Goal: Check status: Check status

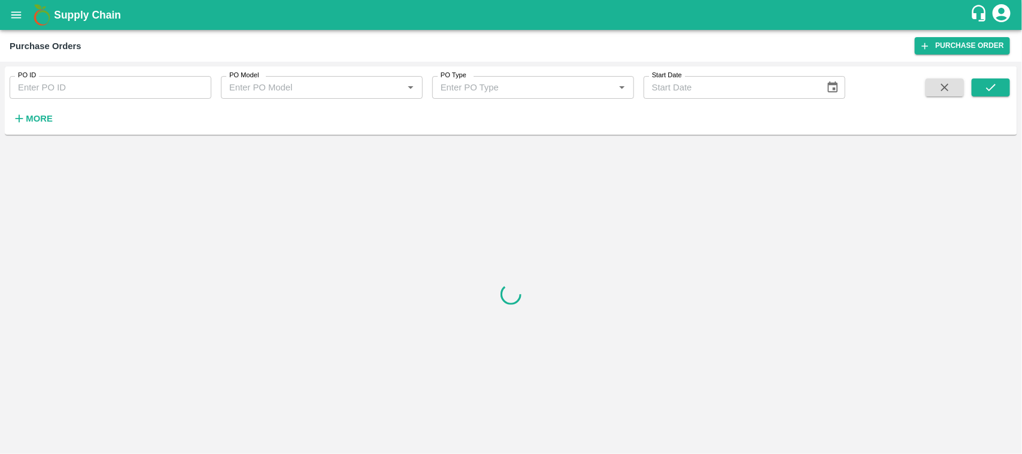
click at [25, 7] on button "open drawer" at bounding box center [16, 15] width 28 height 28
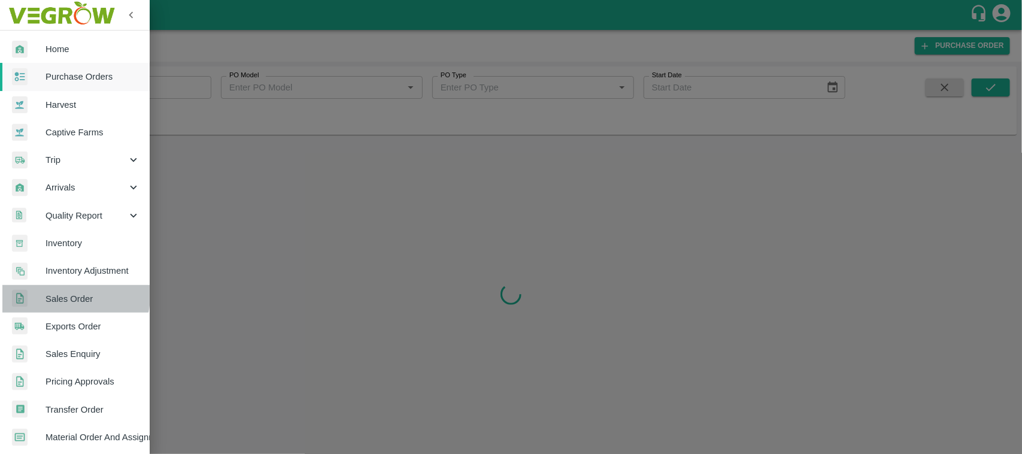
click at [60, 295] on span "Sales Order" at bounding box center [93, 298] width 95 height 13
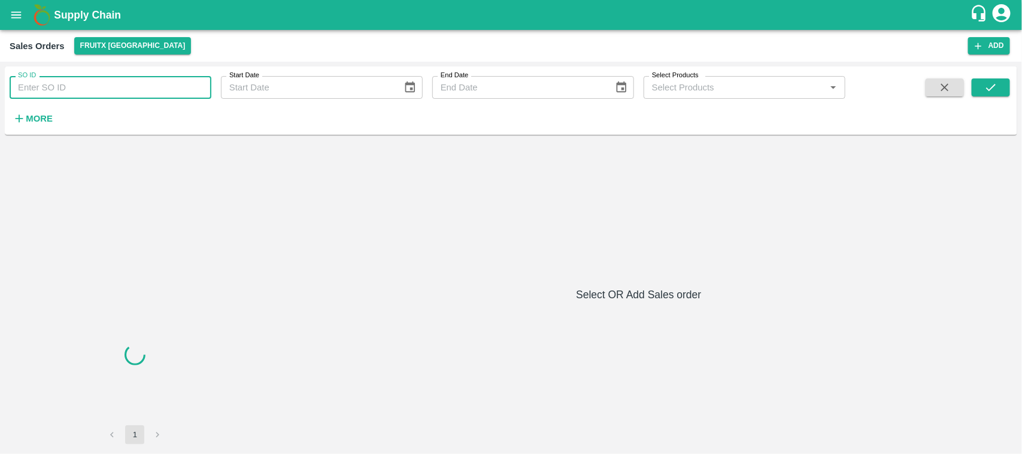
click at [100, 88] on input "SO ID" at bounding box center [111, 87] width 202 height 23
paste input "605284"
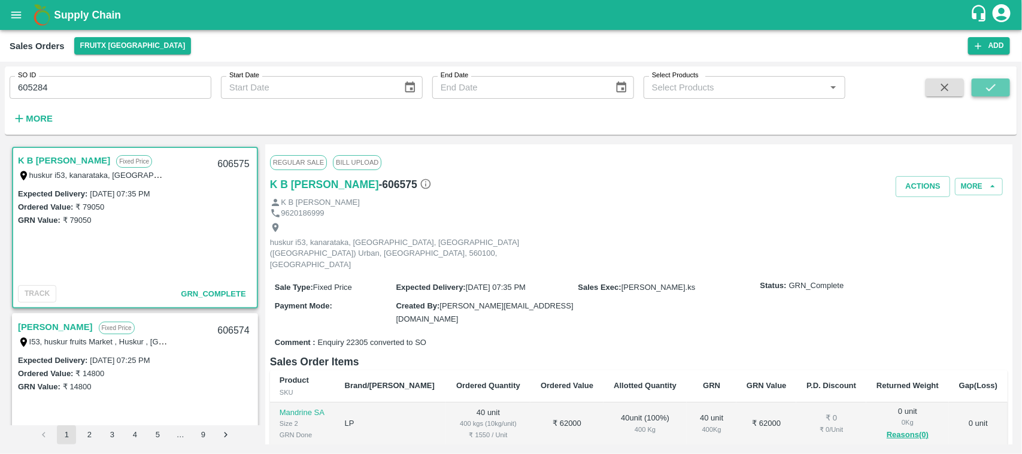
click at [985, 83] on icon "submit" at bounding box center [991, 87] width 13 height 13
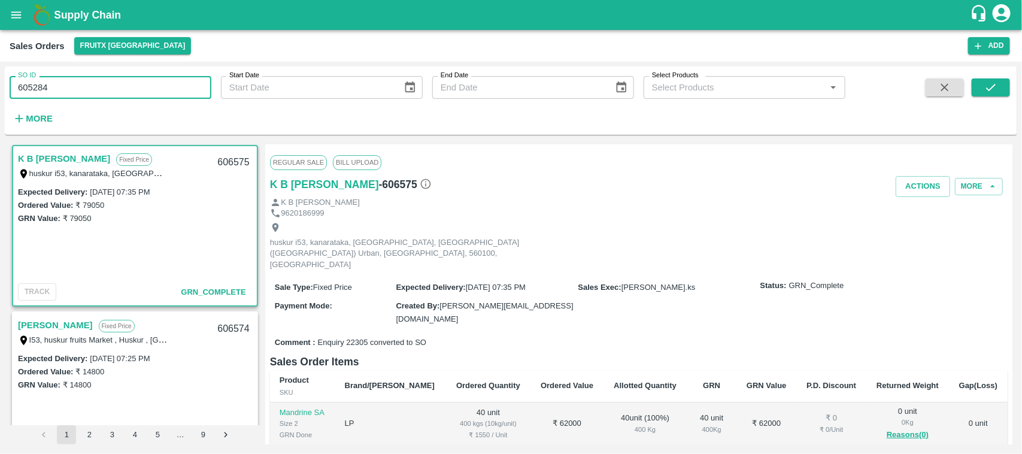
click at [70, 89] on input "605284" at bounding box center [111, 87] width 202 height 23
type input "605284"
click at [985, 90] on icon "submit" at bounding box center [991, 87] width 13 height 13
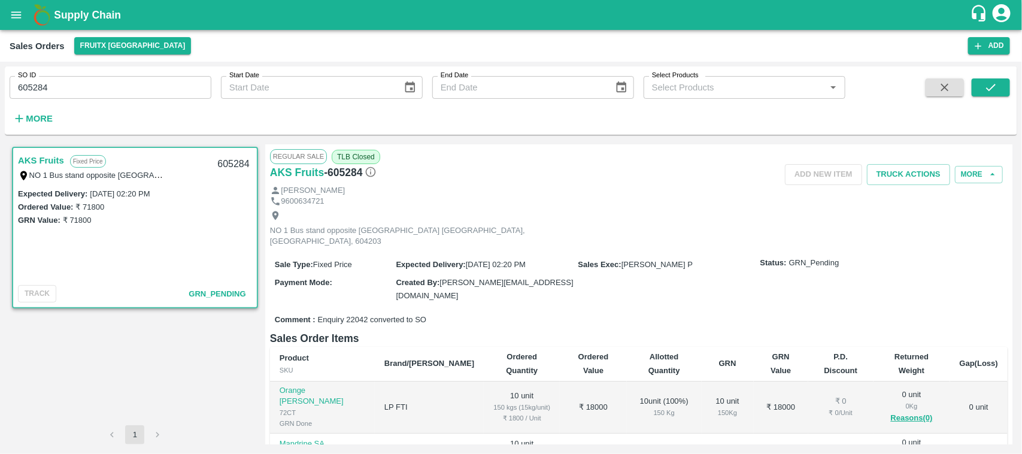
scroll to position [76, 0]
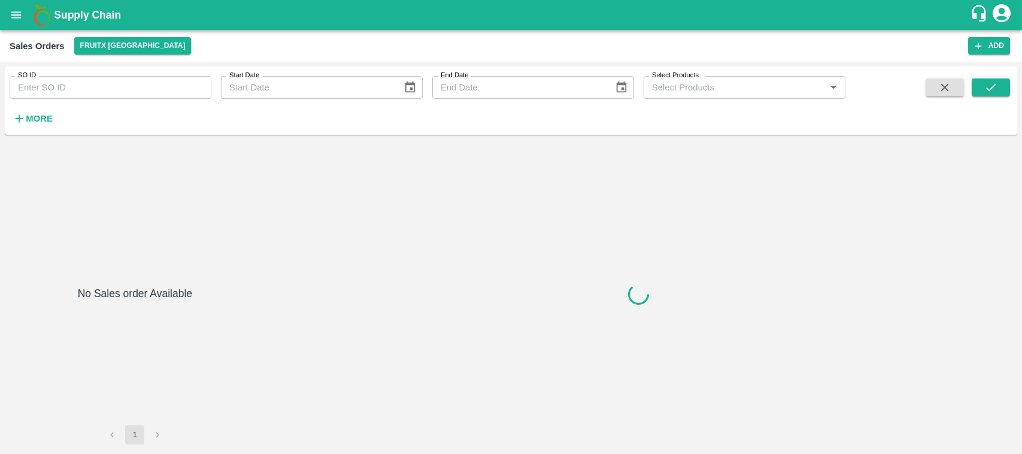
type input "590799"
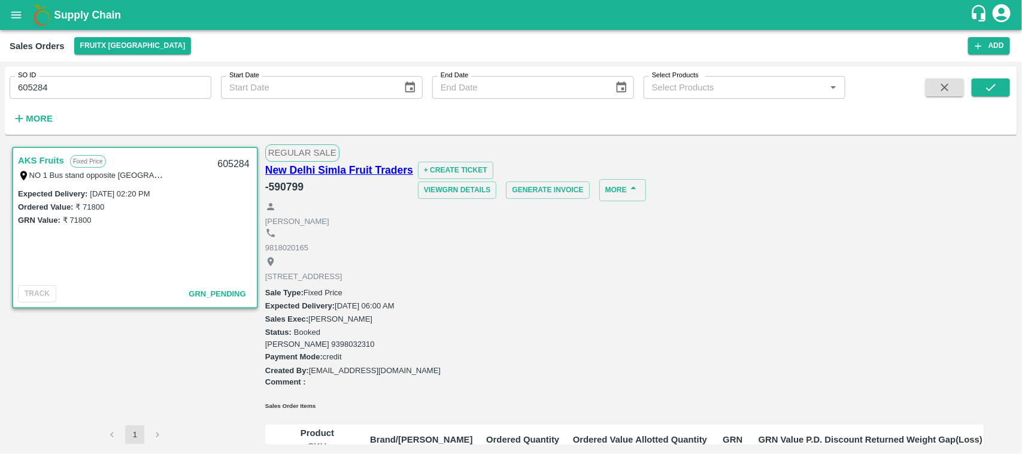
click at [43, 161] on link "AKS Fruits" at bounding box center [41, 161] width 46 height 16
click at [54, 165] on link "AKS Fruits" at bounding box center [41, 161] width 46 height 16
click at [44, 153] on link "AKS Fruits" at bounding box center [41, 161] width 46 height 16
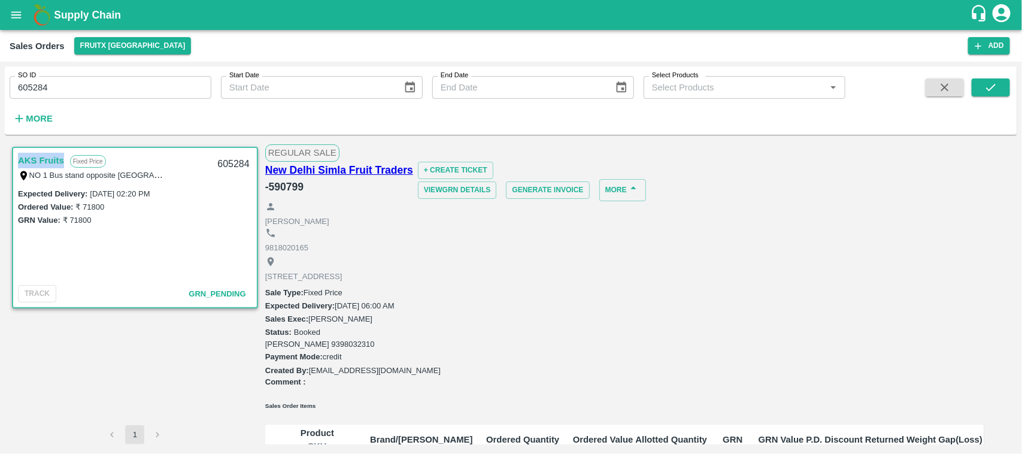
click at [44, 153] on link "AKS Fruits" at bounding box center [41, 161] width 46 height 16
click at [58, 156] on link "AKS Fruits" at bounding box center [41, 161] width 46 height 16
click at [232, 167] on div "605284" at bounding box center [233, 164] width 46 height 28
click at [38, 164] on link "AKS Fruits" at bounding box center [41, 161] width 46 height 16
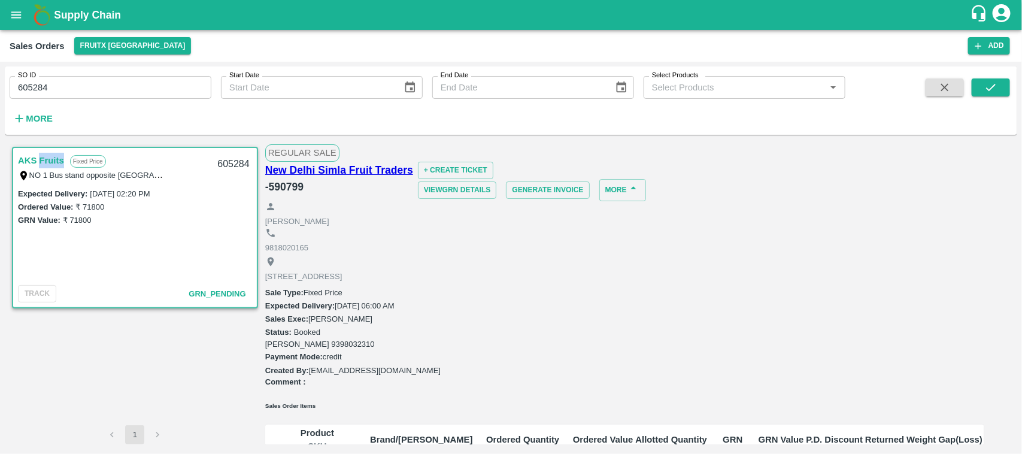
click at [38, 164] on link "AKS Fruits" at bounding box center [41, 161] width 46 height 16
click at [50, 150] on div "AKS Fruits Fixed Price NO 1 Bus stand opposite [GEOGRAPHIC_DATA] [GEOGRAPHIC_DA…" at bounding box center [135, 167] width 244 height 38
click at [50, 157] on link "AKS Fruits" at bounding box center [41, 161] width 46 height 16
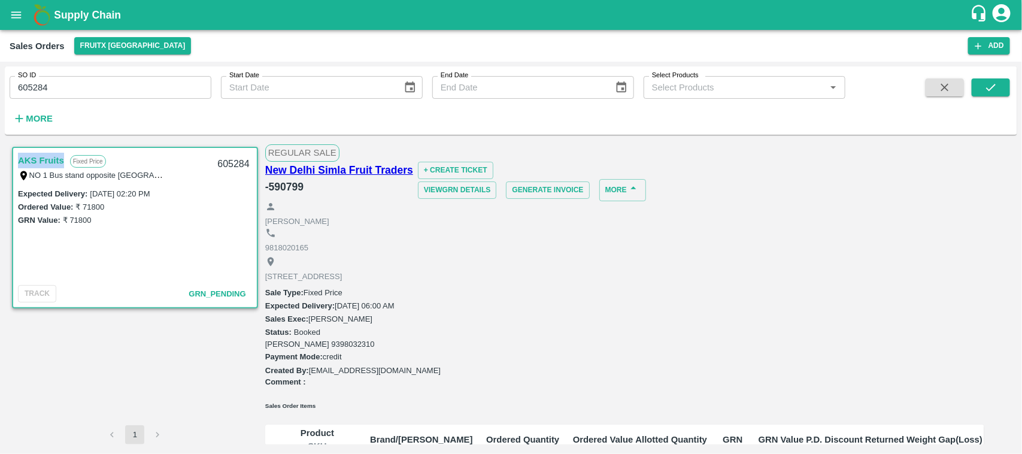
click at [50, 157] on link "AKS Fruits" at bounding box center [41, 161] width 46 height 16
click at [47, 165] on link "AKS Fruits" at bounding box center [41, 161] width 46 height 16
click at [210, 305] on div "TRACK GRN_Pending" at bounding box center [135, 293] width 244 height 27
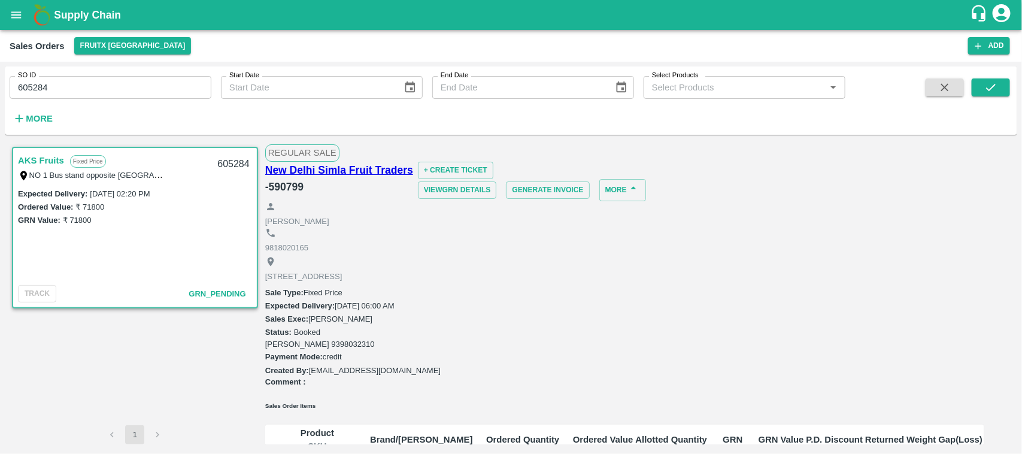
click at [204, 296] on span "GRN_Pending" at bounding box center [217, 293] width 57 height 9
click at [45, 157] on link "AKS Fruits" at bounding box center [41, 161] width 46 height 16
click at [132, 171] on label "NO 1 Bus stand opposite [GEOGRAPHIC_DATA] [GEOGRAPHIC_DATA], [GEOGRAPHIC_DATA],…" at bounding box center [213, 175] width 369 height 10
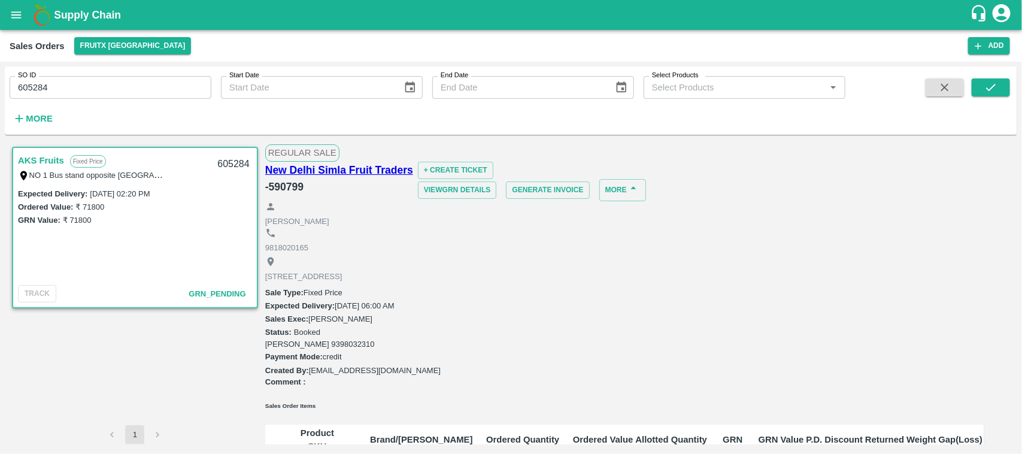
click at [238, 168] on div "605284" at bounding box center [233, 164] width 46 height 28
click at [27, 159] on link "AKS Fruits" at bounding box center [41, 161] width 46 height 16
click at [130, 190] on label "[DATE] 02:20 PM" at bounding box center [120, 193] width 60 height 9
click at [210, 153] on div "605284" at bounding box center [233, 164] width 46 height 28
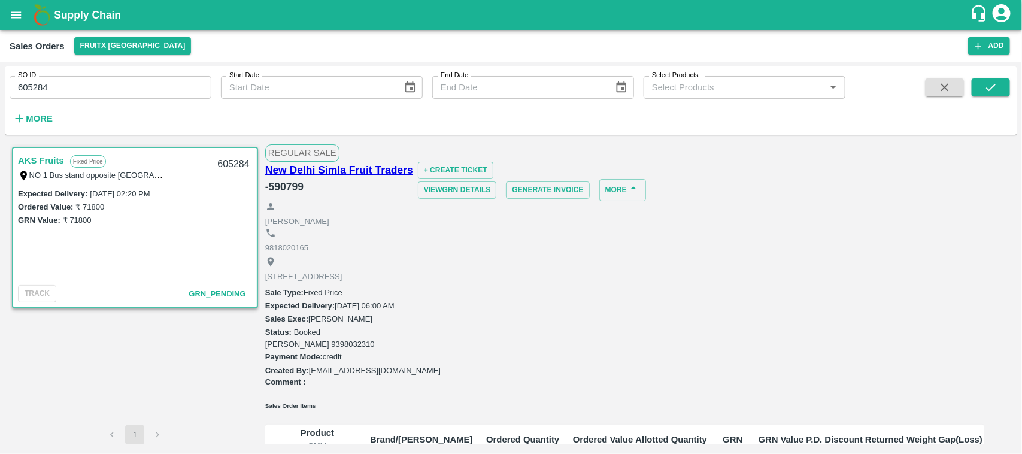
click at [108, 184] on div "AKS Fruits Fixed Price NO 1 Bus stand opposite [GEOGRAPHIC_DATA] [GEOGRAPHIC_DA…" at bounding box center [135, 167] width 244 height 38
click at [37, 154] on link "AKS Fruits" at bounding box center [41, 161] width 46 height 16
click at [55, 87] on input "605284" at bounding box center [111, 87] width 202 height 23
click at [994, 93] on icon "submit" at bounding box center [991, 87] width 13 height 13
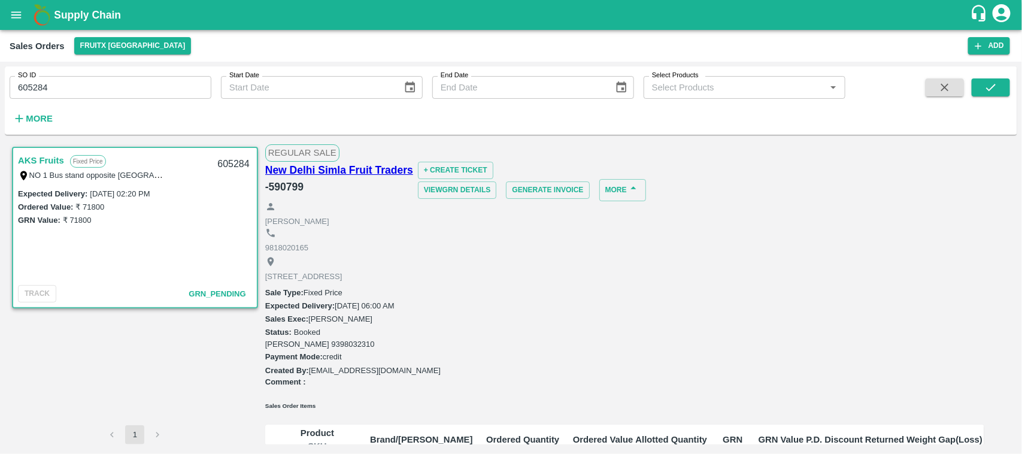
click at [228, 168] on div "605284" at bounding box center [233, 164] width 46 height 28
click at [44, 156] on link "AKS Fruits" at bounding box center [41, 161] width 46 height 16
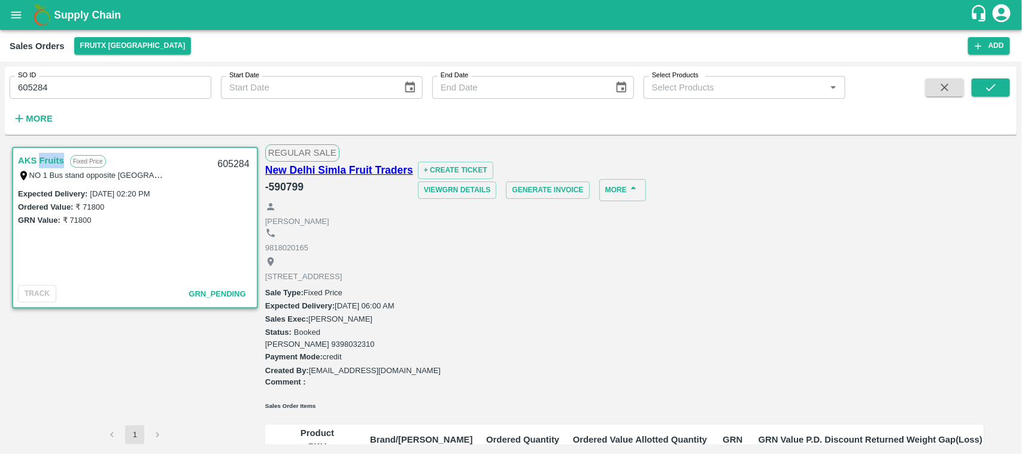
click at [44, 156] on link "AKS Fruits" at bounding box center [41, 161] width 46 height 16
click at [36, 155] on link "AKS Fruits" at bounding box center [41, 161] width 46 height 16
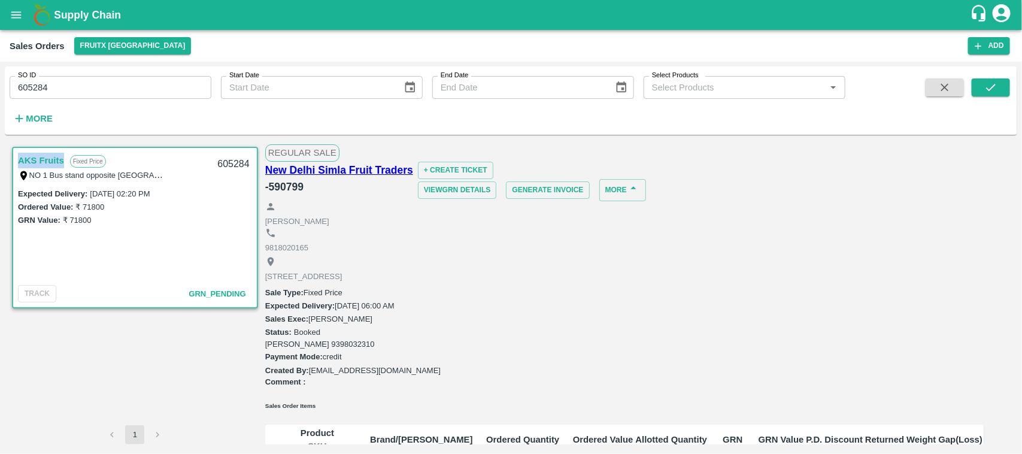
click at [36, 155] on link "AKS Fruits" at bounding box center [41, 161] width 46 height 16
click at [204, 293] on span "GRN_Pending" at bounding box center [217, 293] width 57 height 9
click at [89, 178] on label "NO 1 Bus stand opposite [GEOGRAPHIC_DATA] [GEOGRAPHIC_DATA], [GEOGRAPHIC_DATA],…" at bounding box center [213, 175] width 369 height 10
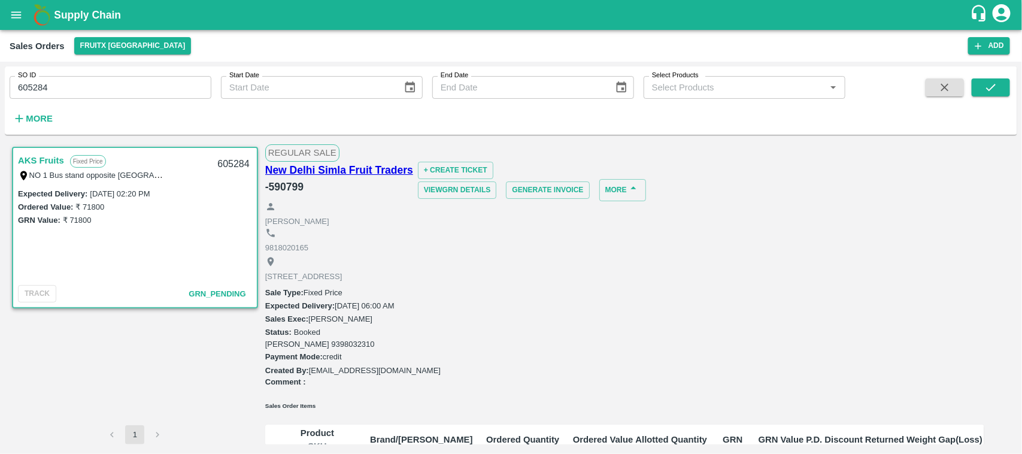
click at [46, 149] on div "AKS Fruits Fixed Price NO 1 Bus stand opposite [GEOGRAPHIC_DATA] [GEOGRAPHIC_DA…" at bounding box center [135, 167] width 244 height 38
drag, startPoint x: 46, startPoint y: 149, endPoint x: 46, endPoint y: 163, distance: 14.4
click at [46, 163] on div "AKS Fruits Fixed Price NO 1 Bus stand opposite [GEOGRAPHIC_DATA] [GEOGRAPHIC_DA…" at bounding box center [135, 167] width 244 height 38
click at [46, 163] on link "AKS Fruits" at bounding box center [41, 161] width 46 height 16
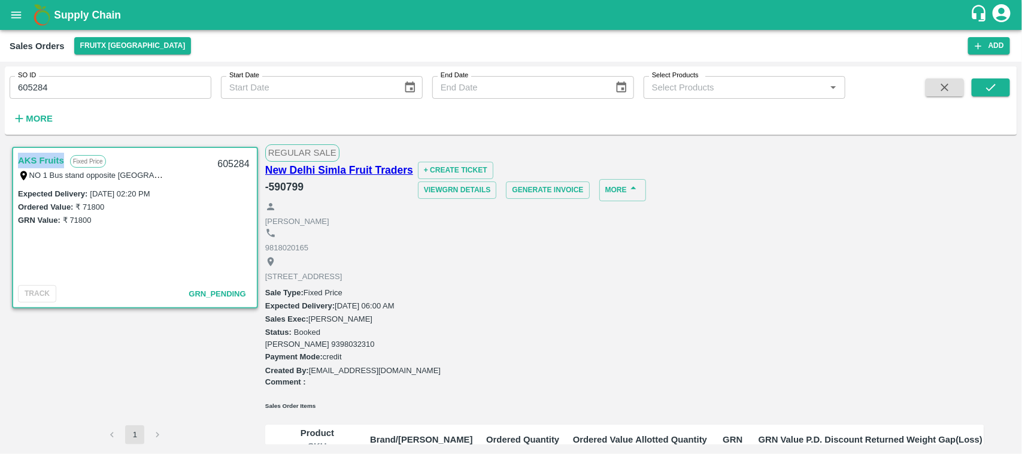
click at [46, 163] on link "AKS Fruits" at bounding box center [41, 161] width 46 height 16
click at [72, 216] on label "₹ 71800" at bounding box center [77, 220] width 29 height 9
click at [41, 153] on link "AKS Fruits" at bounding box center [41, 161] width 46 height 16
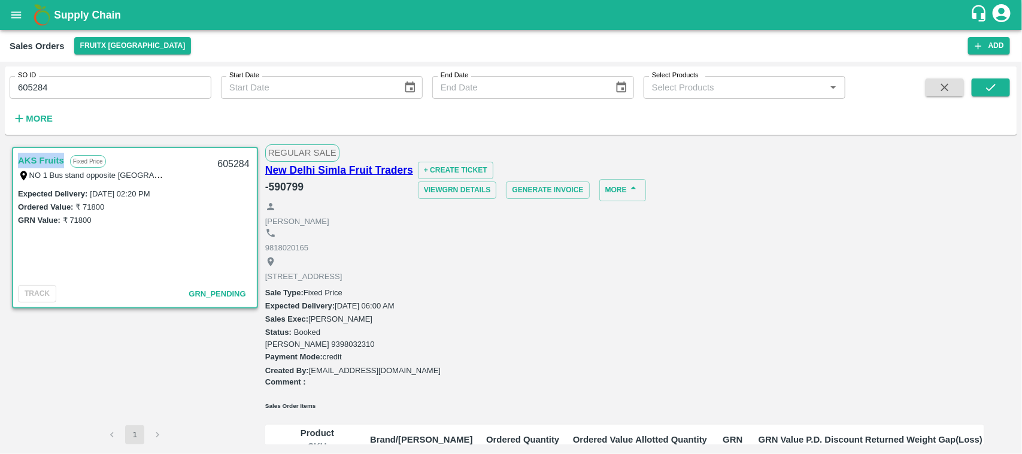
click at [46, 156] on link "AKS Fruits" at bounding box center [41, 161] width 46 height 16
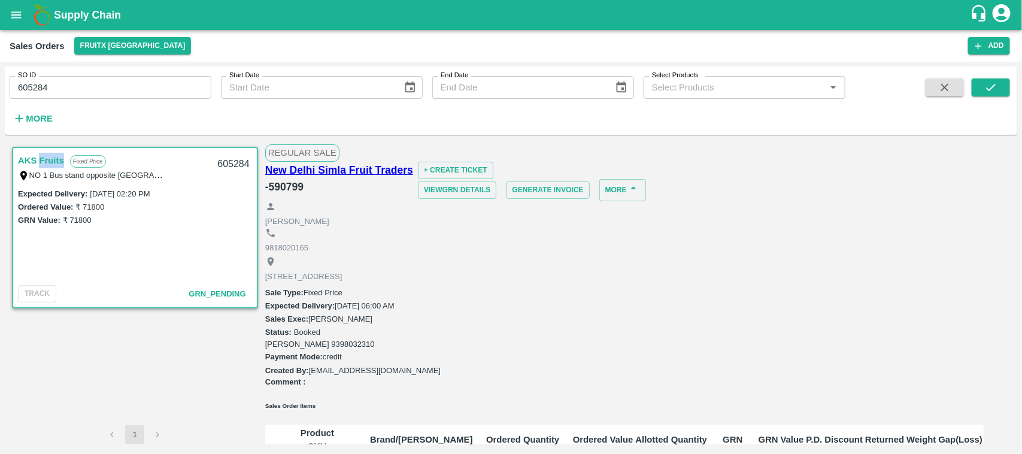
click at [46, 156] on link "AKS Fruits" at bounding box center [41, 161] width 46 height 16
click at [135, 217] on div "GRN Value: ₹ 71800" at bounding box center [135, 219] width 234 height 13
click at [39, 150] on div "AKS Fruits Fixed Price NO 1 Bus stand opposite [GEOGRAPHIC_DATA] [GEOGRAPHIC_DA…" at bounding box center [135, 167] width 244 height 38
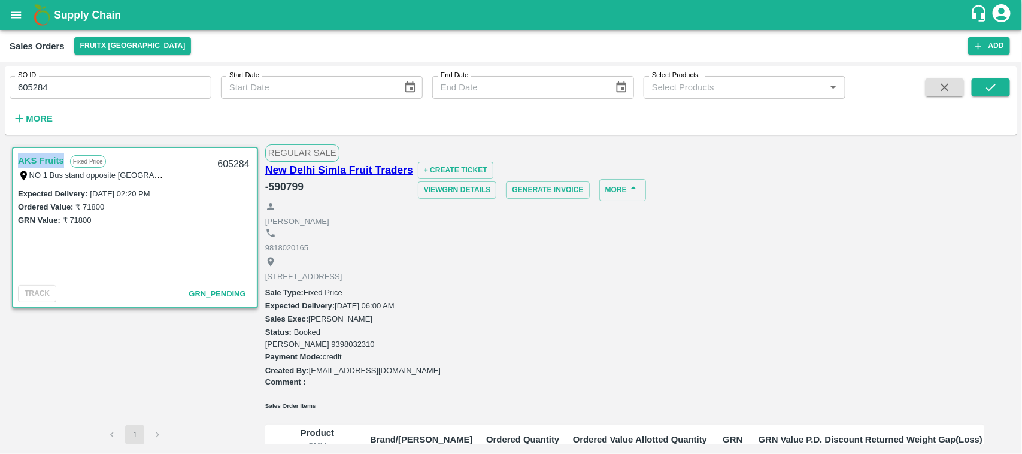
click at [39, 150] on div "AKS Fruits Fixed Price NO 1 Bus stand opposite [GEOGRAPHIC_DATA] [GEOGRAPHIC_DA…" at bounding box center [135, 167] width 244 height 38
click at [50, 181] on div "AKS Fruits Fixed Price NO 1 Bus stand opposite [GEOGRAPHIC_DATA] [GEOGRAPHIC_DA…" at bounding box center [135, 167] width 244 height 38
click at [37, 159] on link "AKS Fruits" at bounding box center [41, 161] width 46 height 16
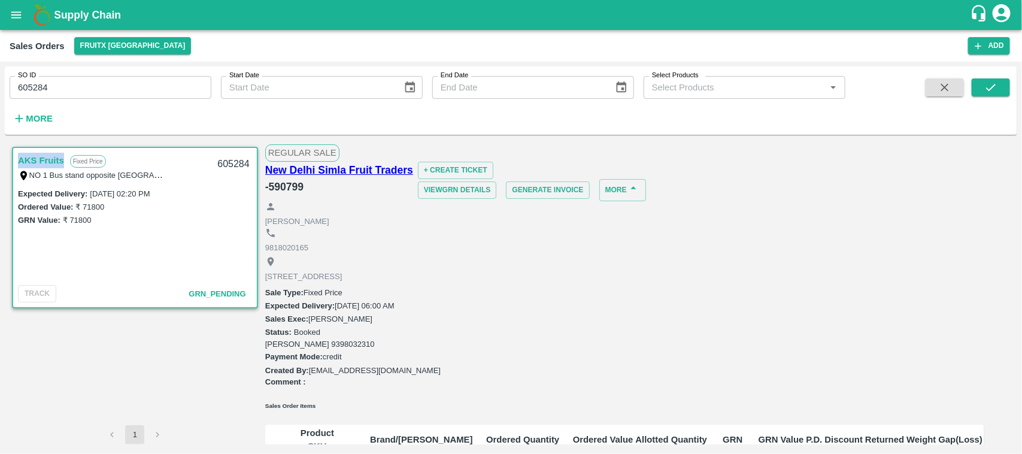
click at [37, 159] on link "AKS Fruits" at bounding box center [41, 161] width 46 height 16
click at [150, 163] on div "AKS Fruits Fixed Price" at bounding box center [114, 161] width 192 height 16
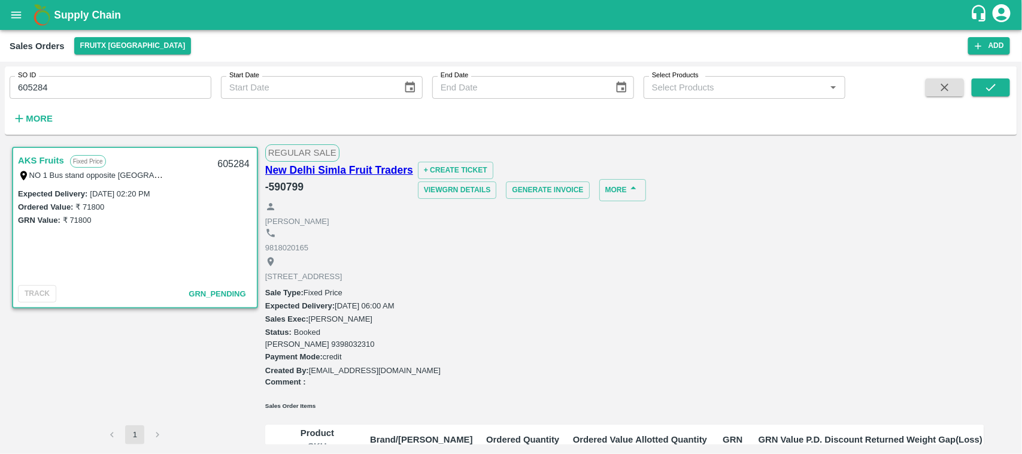
click at [228, 165] on div "605284" at bounding box center [233, 164] width 46 height 28
click at [0, 173] on div "SO ID 605284 SO ID Start Date Start Date End Date End Date Select Products Sele…" at bounding box center [511, 258] width 1022 height 392
click at [44, 156] on link "AKS Fruits" at bounding box center [41, 161] width 46 height 16
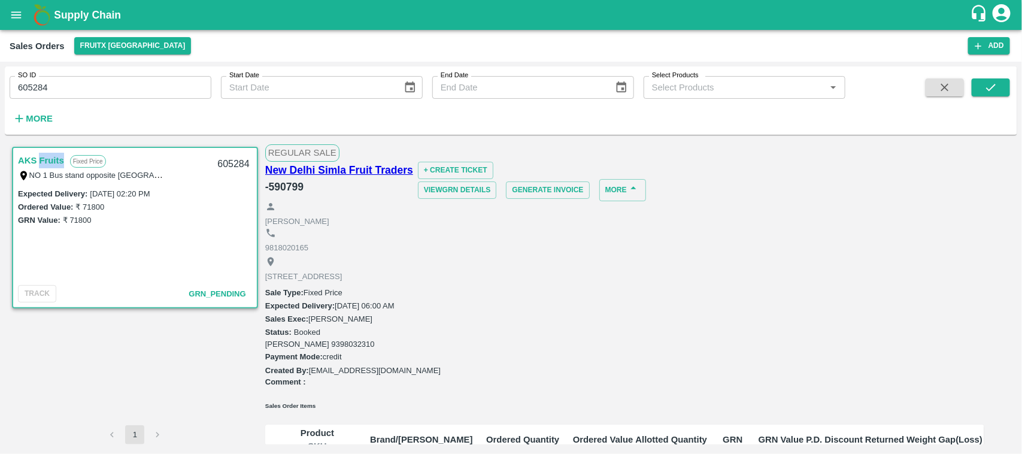
click at [44, 156] on link "AKS Fruits" at bounding box center [41, 161] width 46 height 16
click at [210, 285] on div "TRACK GRN_Pending" at bounding box center [135, 293] width 244 height 27
click at [35, 158] on link "AKS Fruits" at bounding box center [41, 161] width 46 height 16
drag, startPoint x: 71, startPoint y: 90, endPoint x: 0, endPoint y: 105, distance: 72.2
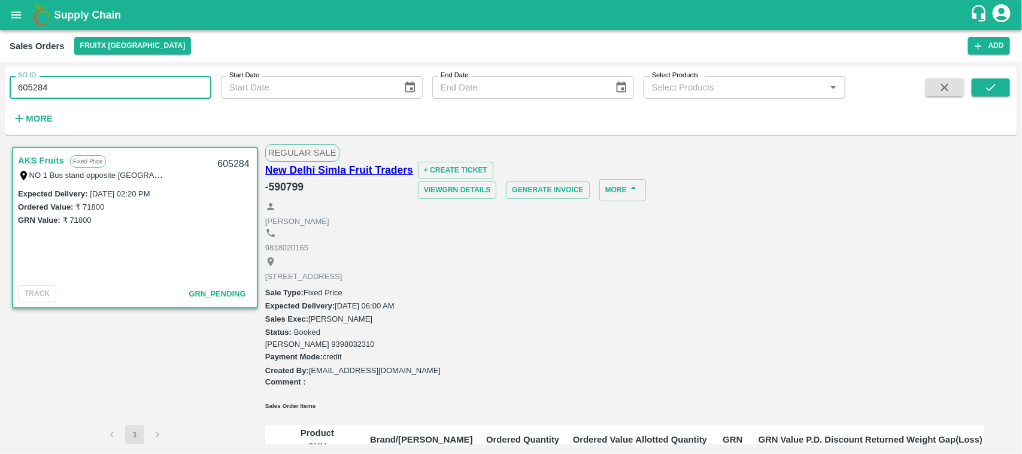
click at [0, 105] on div "SO ID 605284 SO ID Start Date Start Date End Date End Date Select Products Sele…" at bounding box center [511, 258] width 1022 height 392
type input "605284"
paste input "text"
type input "605958"
click at [996, 87] on icon "submit" at bounding box center [991, 87] width 13 height 13
